Goal: Obtain resource: Obtain resource

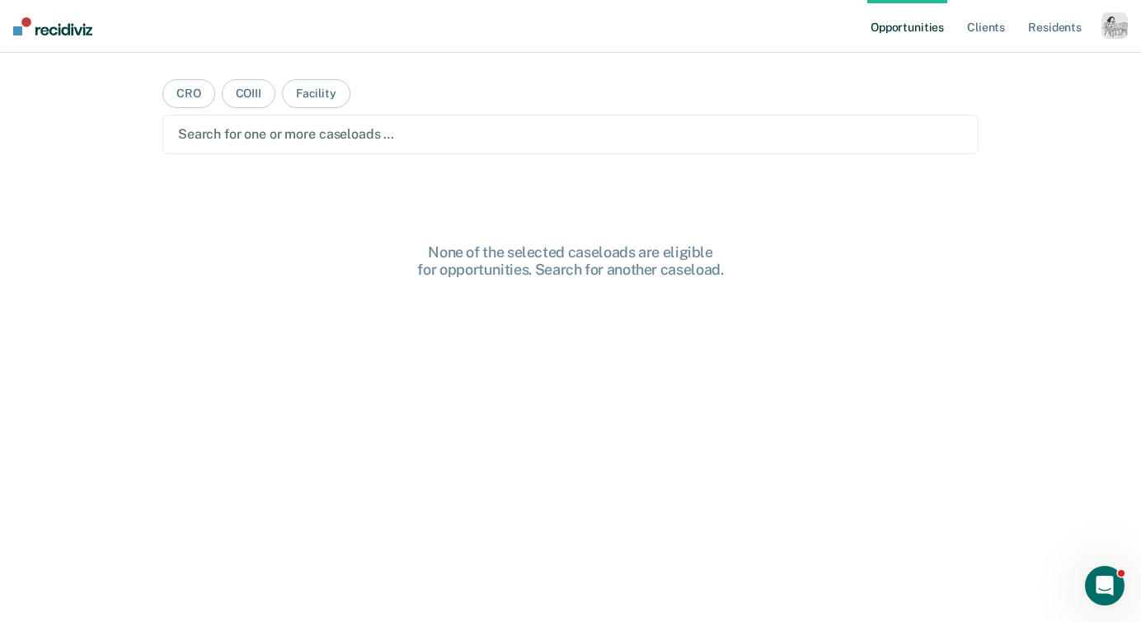
click at [1112, 32] on div "button" at bounding box center [1115, 25] width 26 height 26
click at [1015, 59] on div "Profile How it works Log Out" at bounding box center [1048, 87] width 159 height 81
click at [1005, 60] on link "Profile" at bounding box center [1048, 67] width 133 height 14
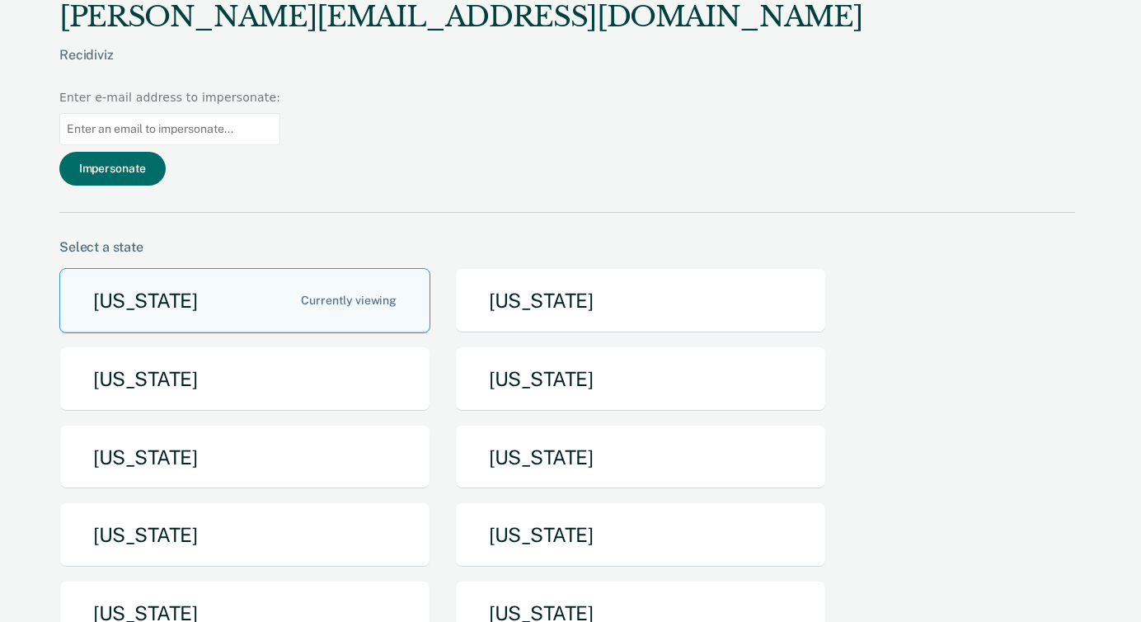
click at [280, 113] on input at bounding box center [169, 129] width 221 height 32
paste input "[EMAIL_ADDRESS][DOMAIN_NAME][US_STATE]"
type input "[EMAIL_ADDRESS][DOMAIN_NAME][US_STATE]"
click at [166, 152] on button "Impersonate" at bounding box center [112, 169] width 106 height 34
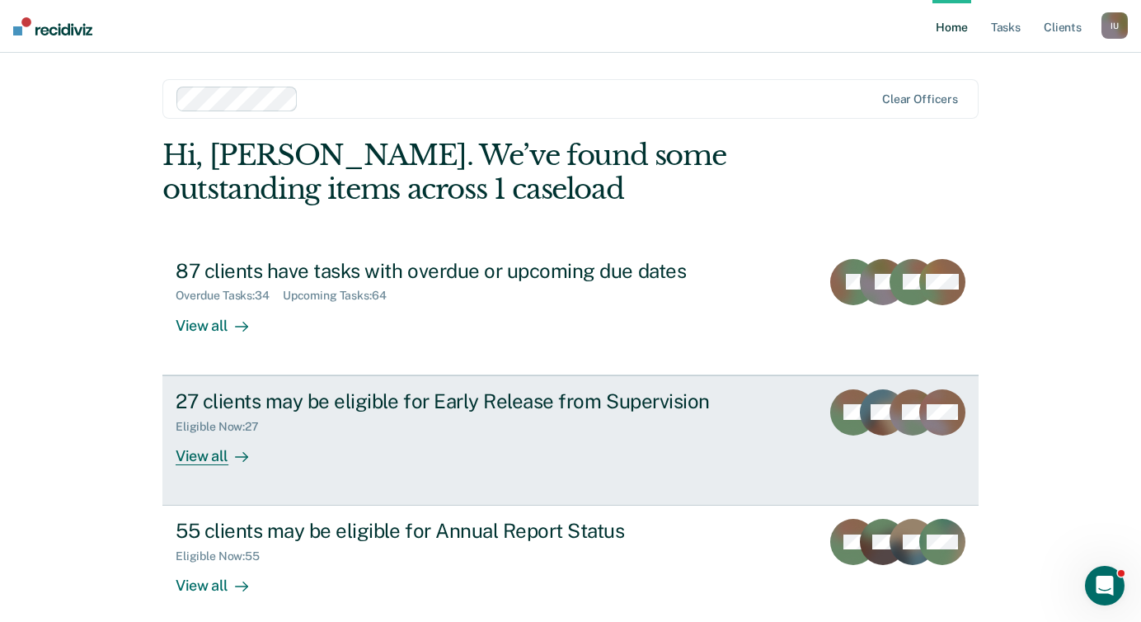
click at [223, 442] on div "View all" at bounding box center [222, 449] width 92 height 32
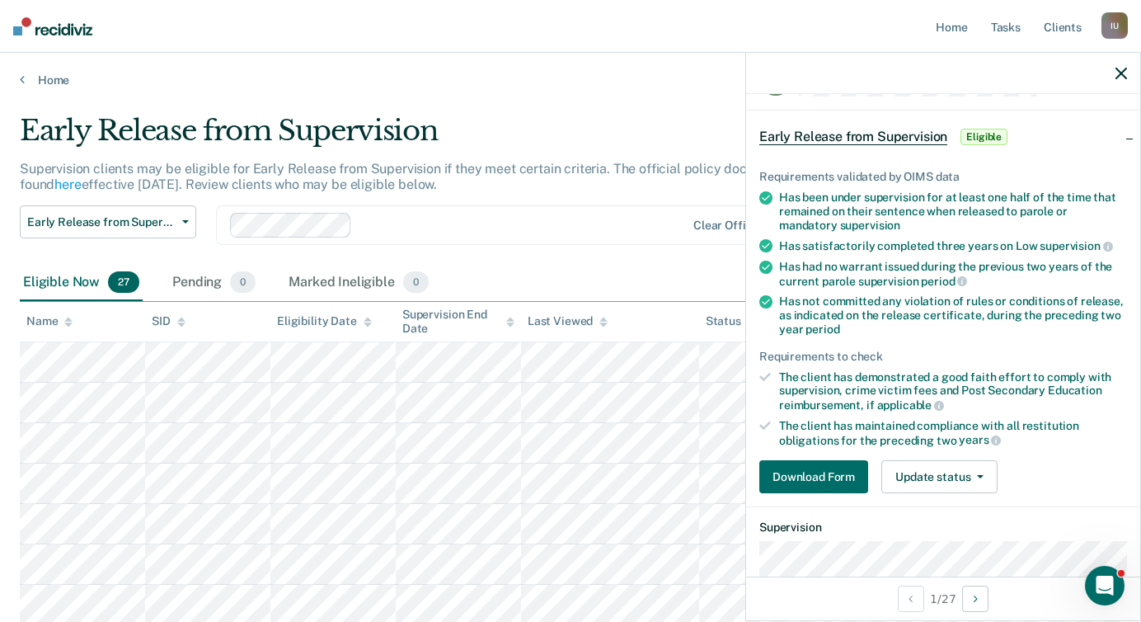
scroll to position [59, 0]
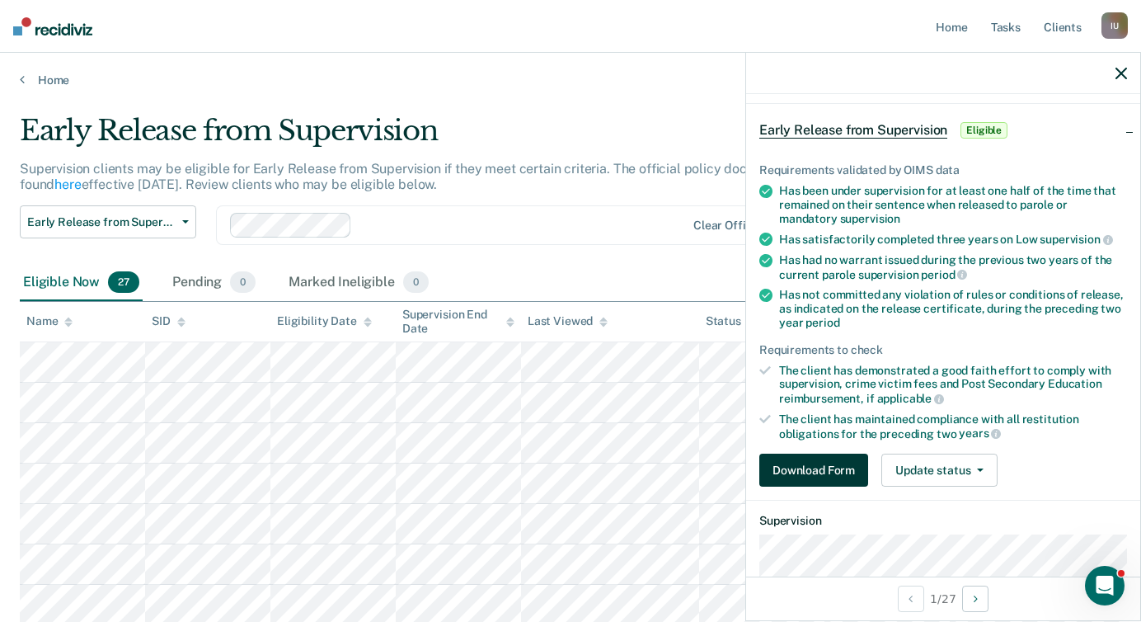
click at [821, 468] on button "Download Form" at bounding box center [813, 470] width 109 height 33
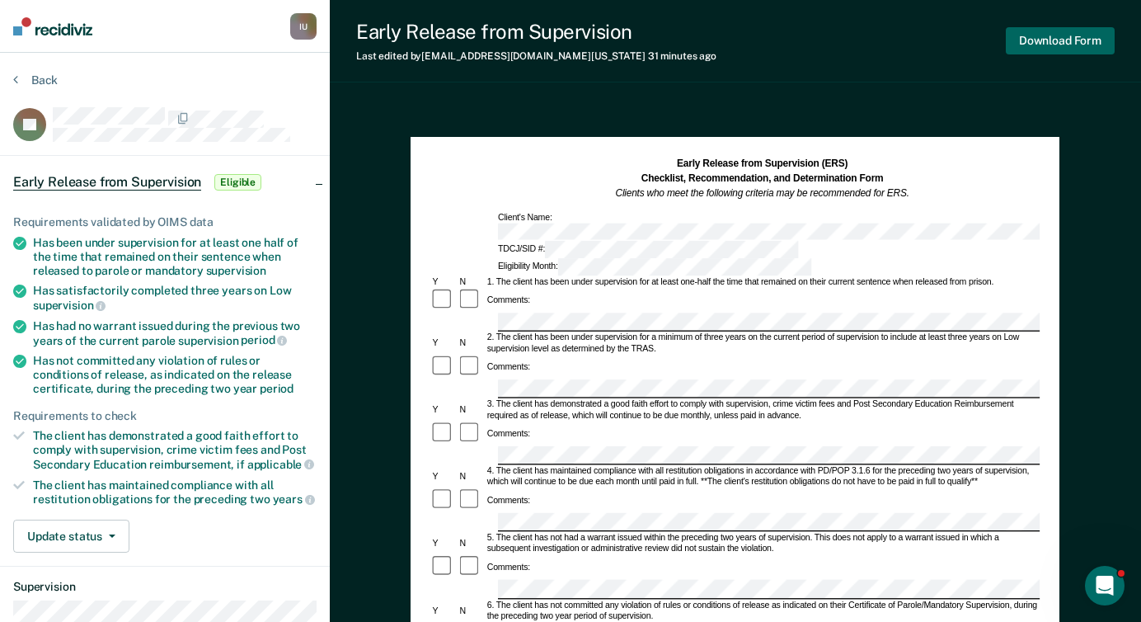
click at [1081, 44] on button "Download Form" at bounding box center [1060, 40] width 109 height 27
